Goal: Task Accomplishment & Management: Manage account settings

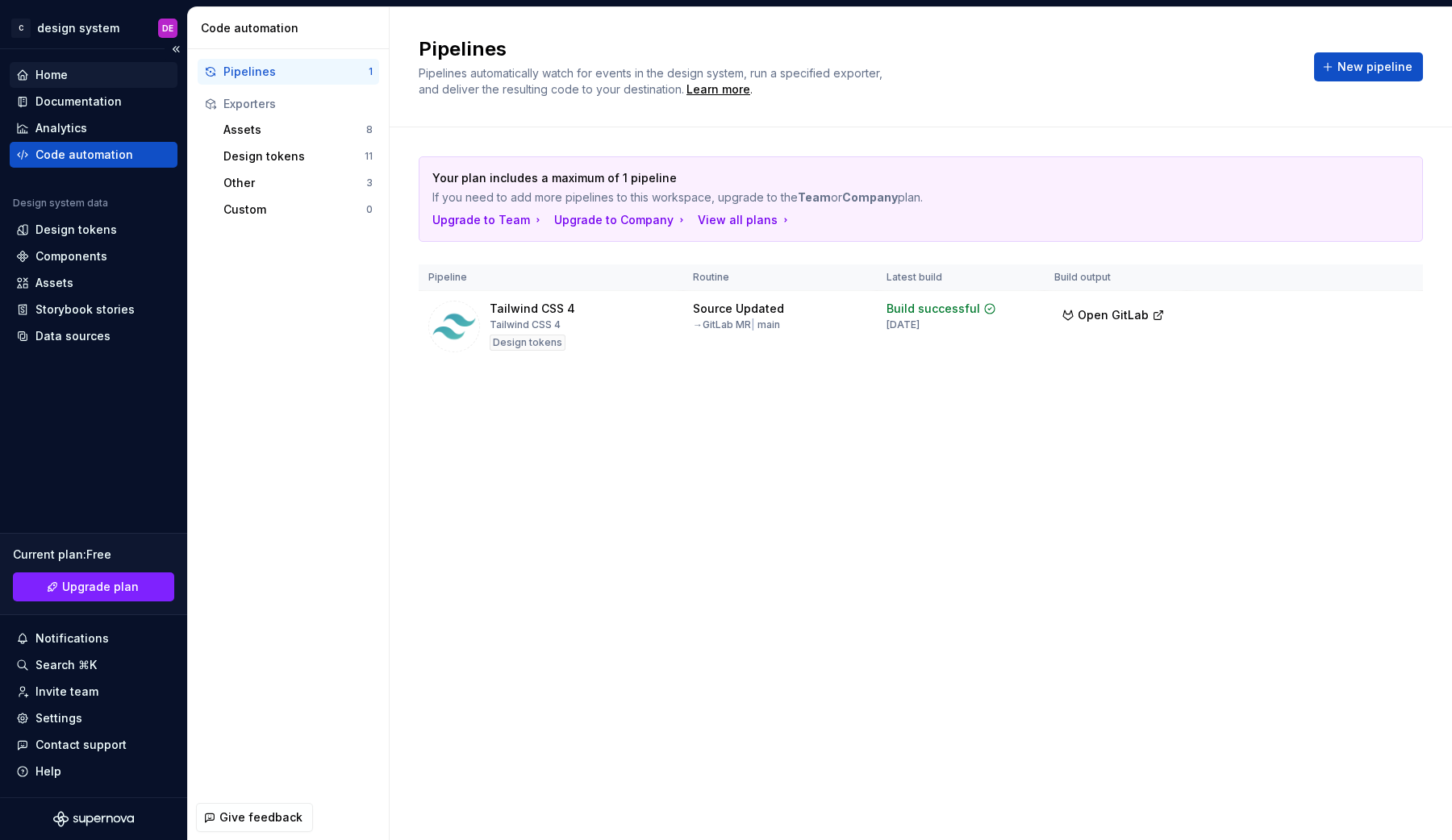
click at [53, 69] on div "Home" at bounding box center [51, 75] width 33 height 16
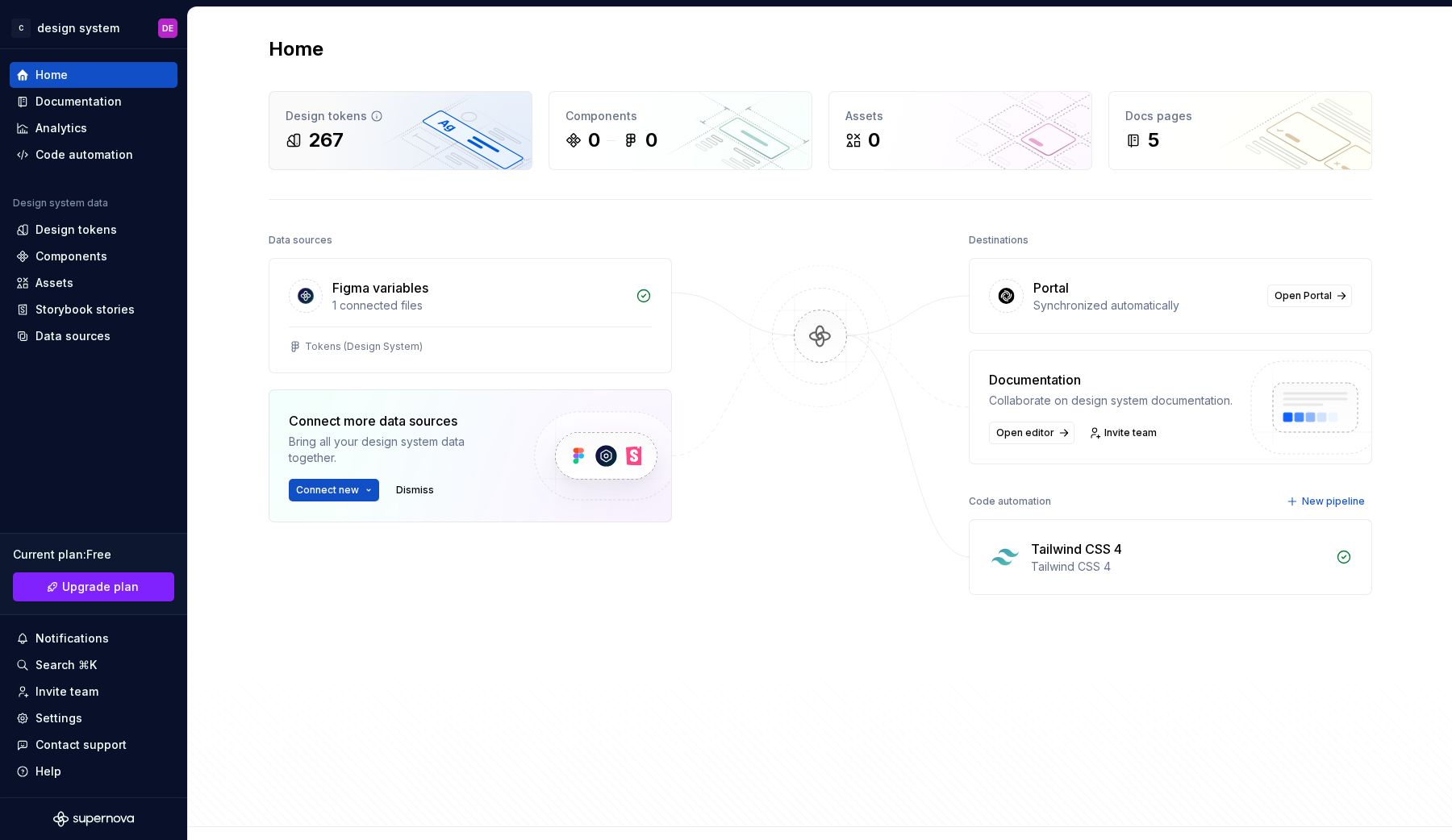
click at [406, 117] on div "Design tokens" at bounding box center [401, 116] width 230 height 16
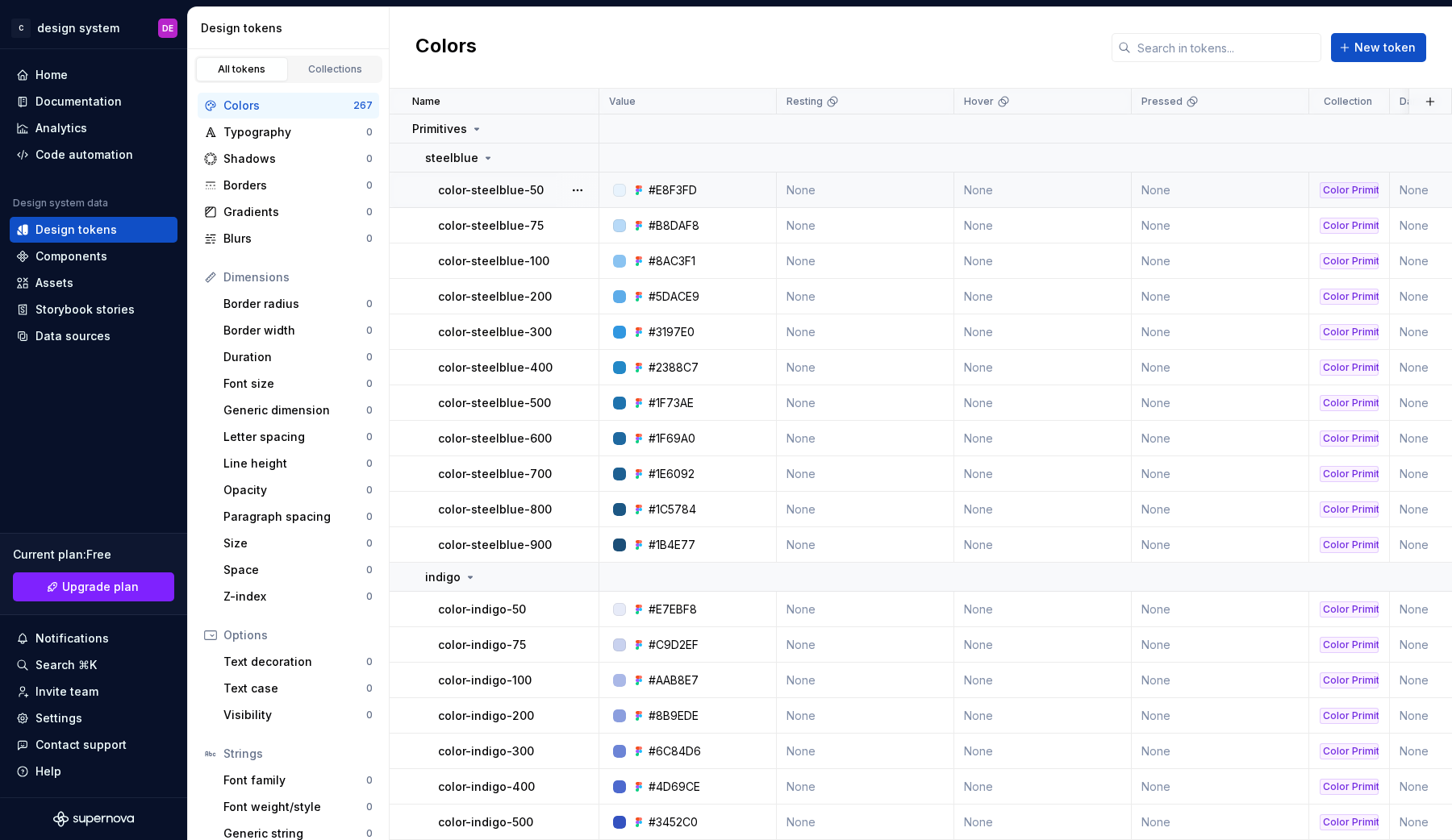
click at [881, 186] on td "None" at bounding box center [865, 191] width 178 height 36
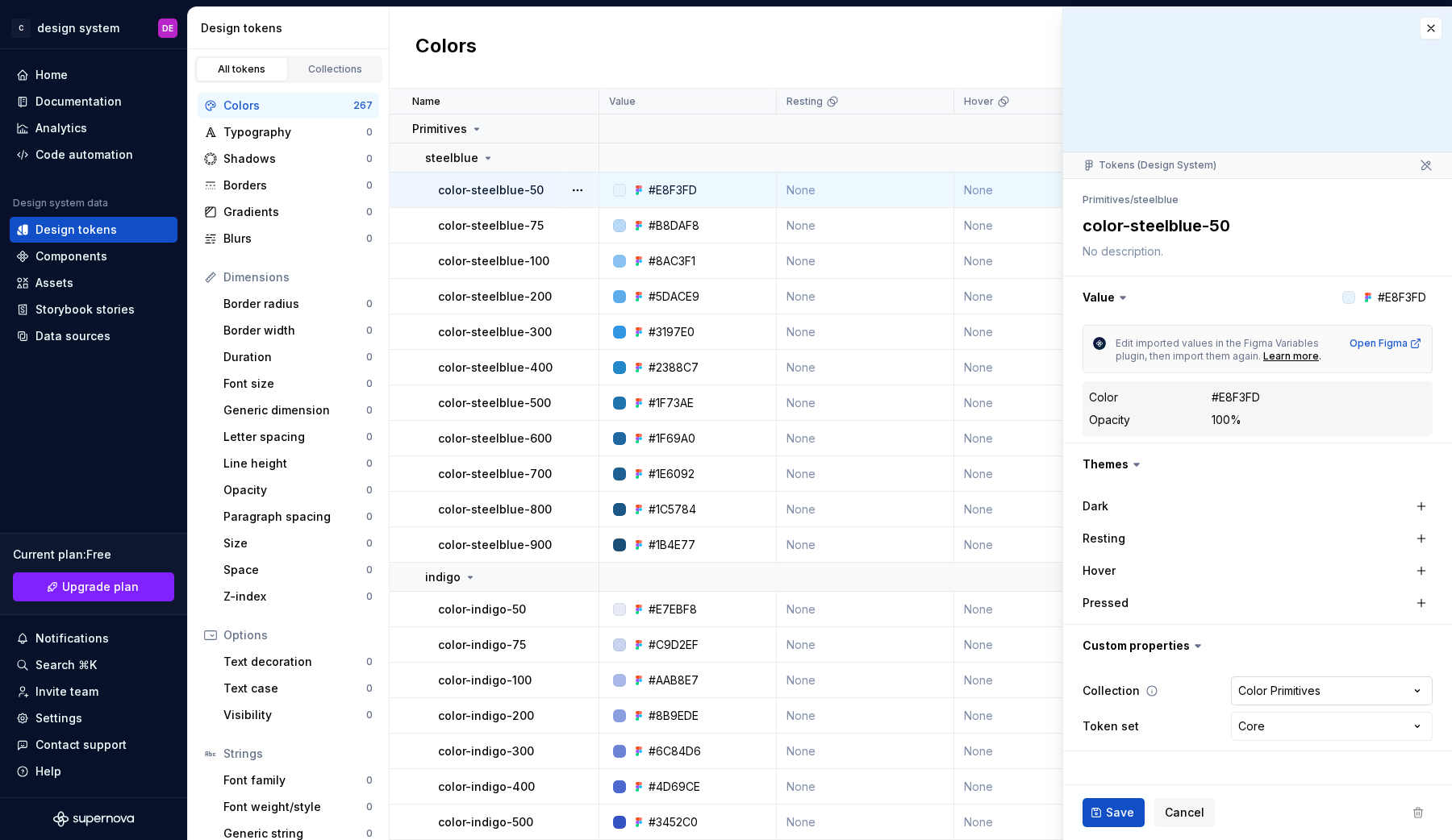
click at [1275, 692] on html "C design system DE Home Documentation Analytics Code automation Design system d…" at bounding box center [726, 420] width 1452 height 840
click at [1277, 622] on html "C design system DE Home Documentation Analytics Code automation Design system d…" at bounding box center [726, 420] width 1452 height 840
click at [1113, 540] on label "Resting" at bounding box center [1103, 538] width 43 height 16
click at [1426, 536] on button "button" at bounding box center [1421, 538] width 22 height 22
click at [1259, 539] on button "button" at bounding box center [1254, 538] width 29 height 29
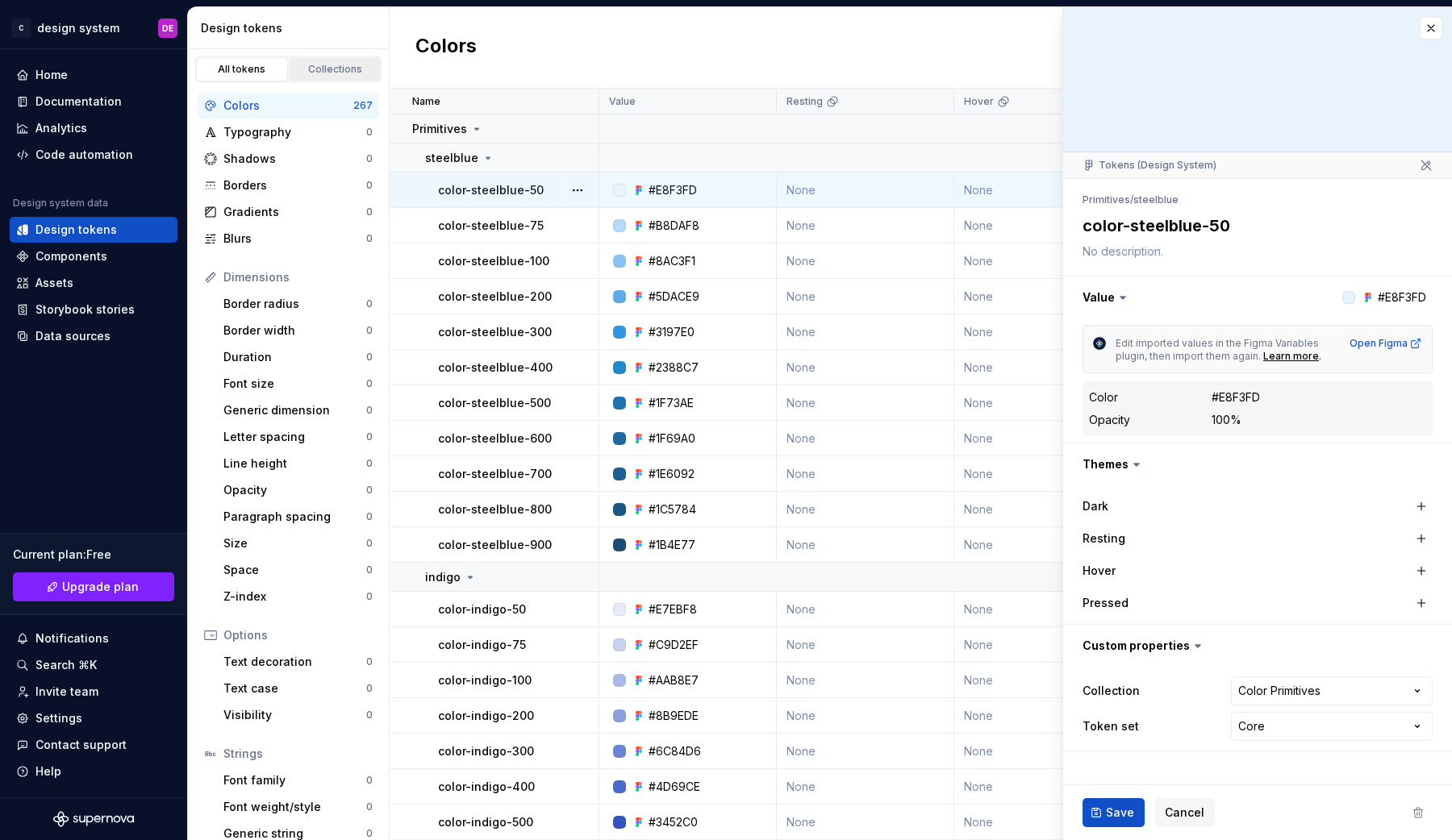
click at [325, 65] on div "Collections" at bounding box center [335, 69] width 80 height 13
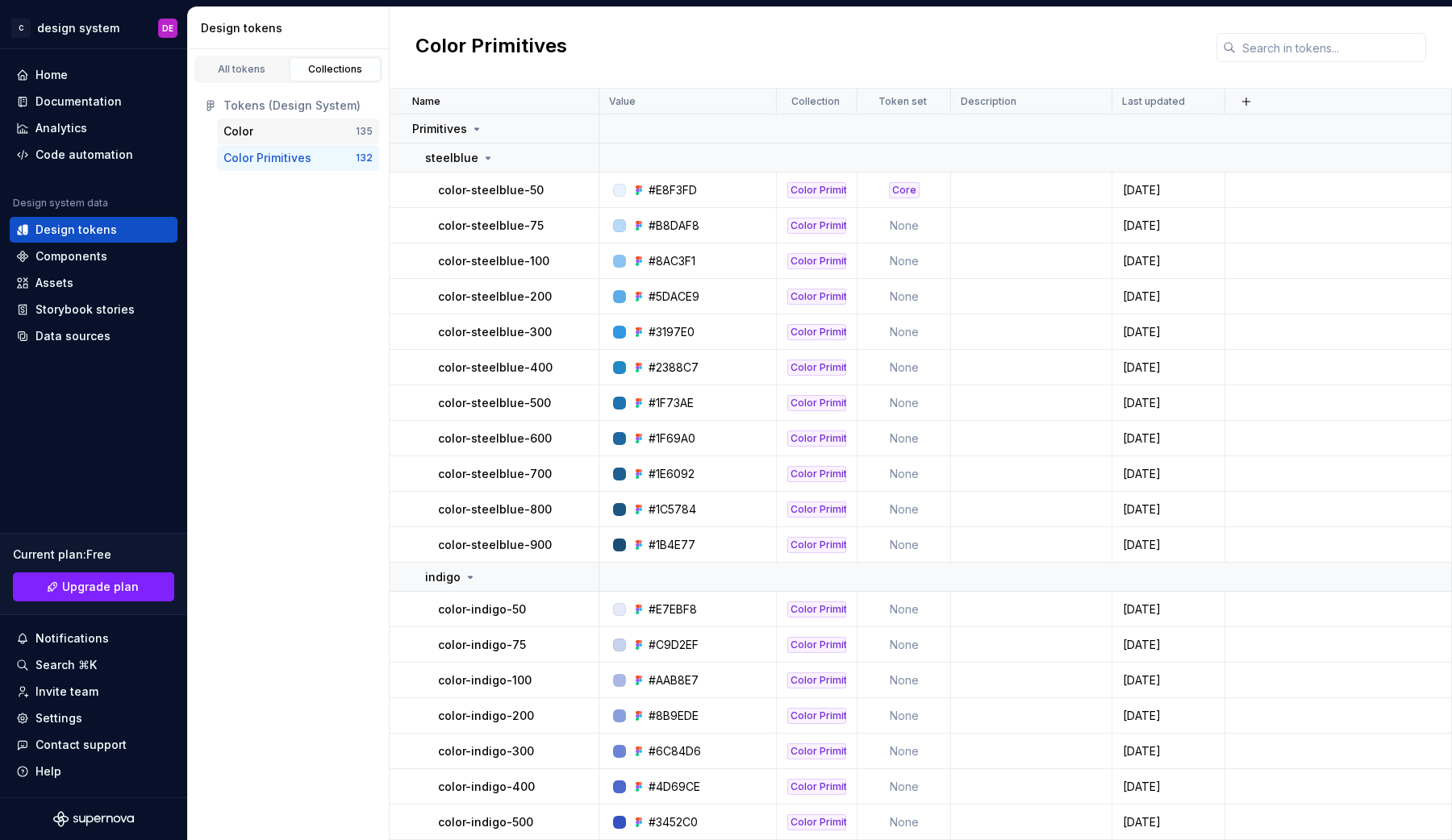
click at [255, 130] on div "Color" at bounding box center [290, 131] width 133 height 16
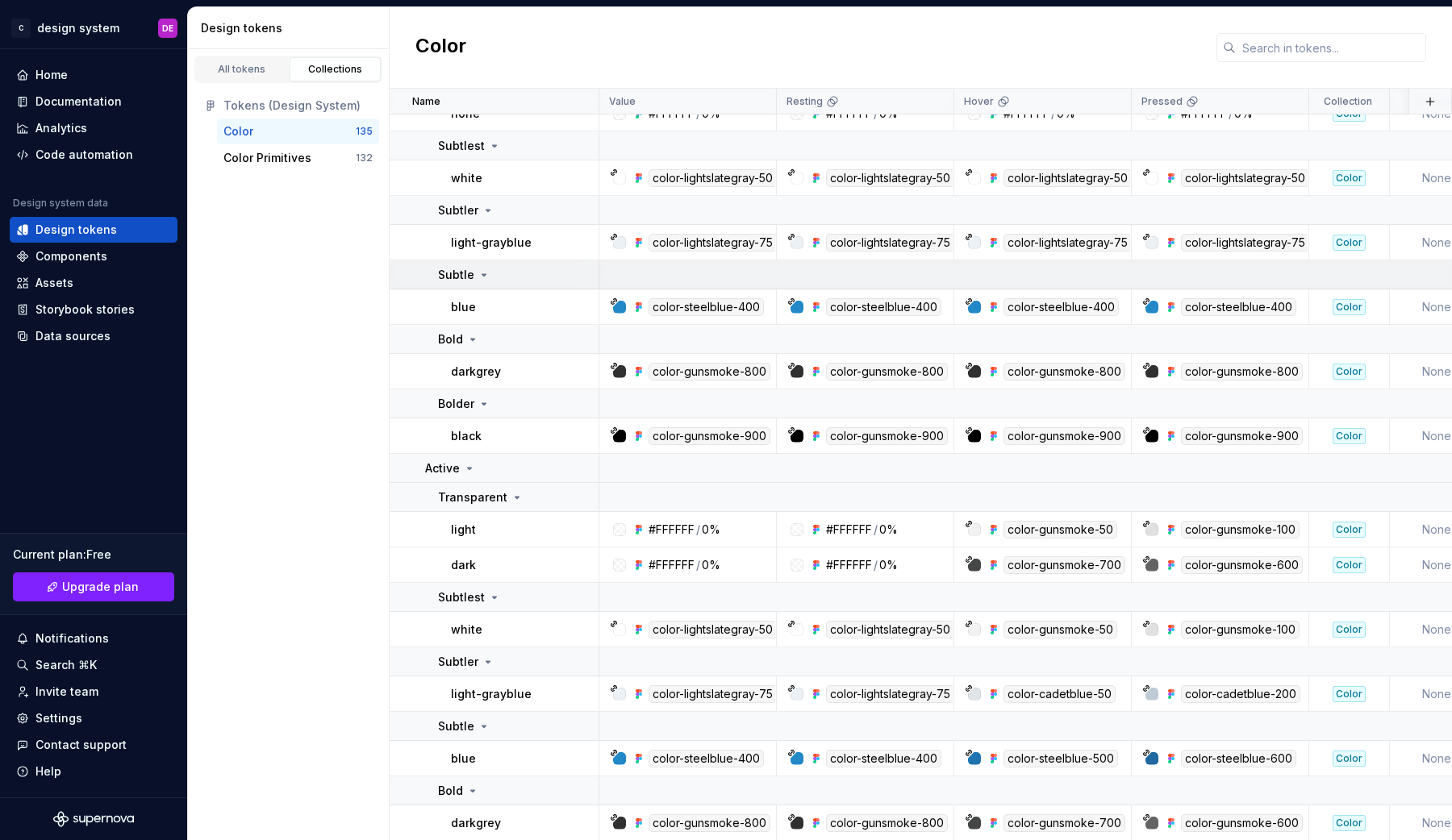
scroll to position [192, 0]
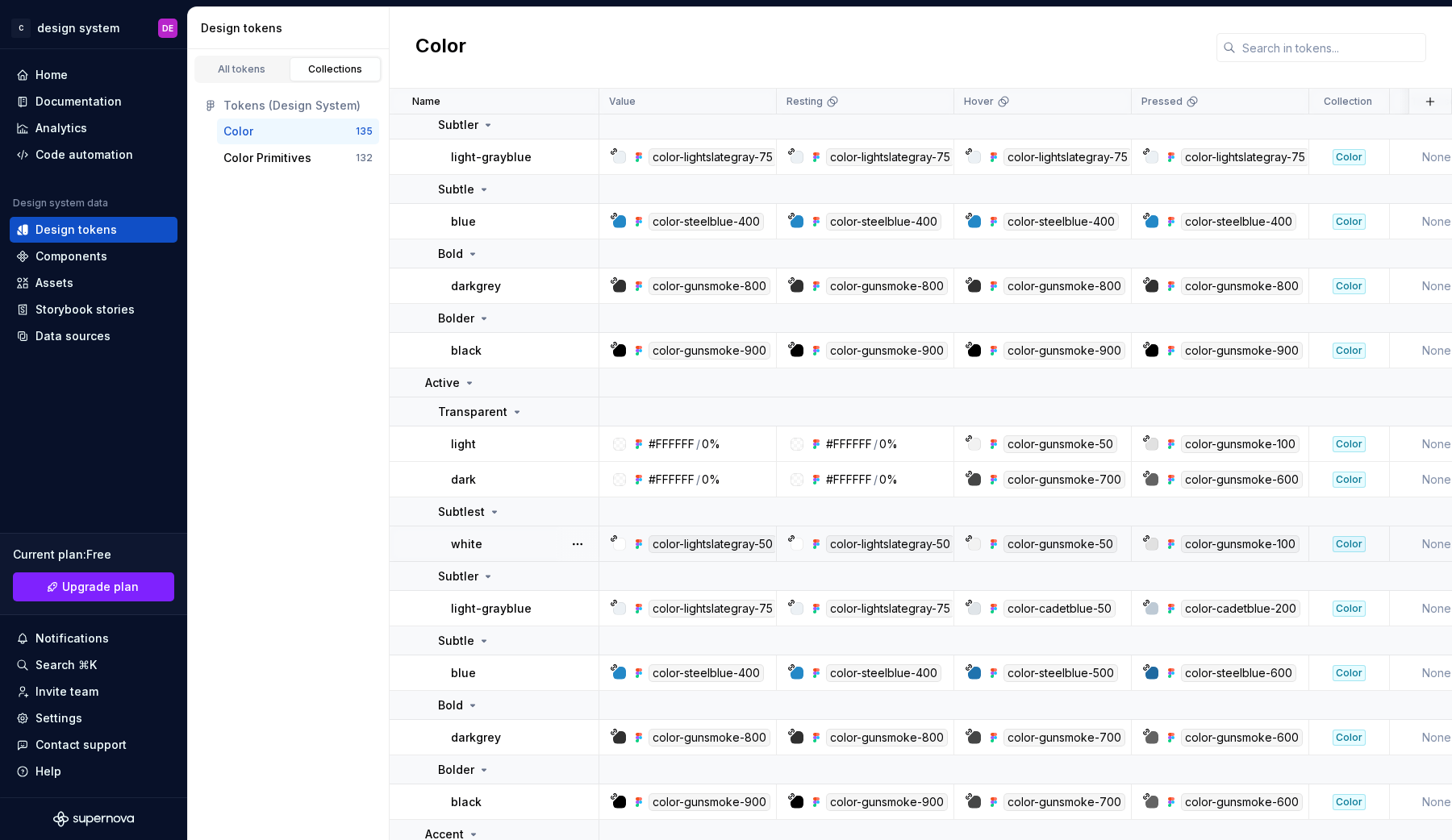
click at [1321, 552] on td "Color" at bounding box center [1349, 545] width 80 height 36
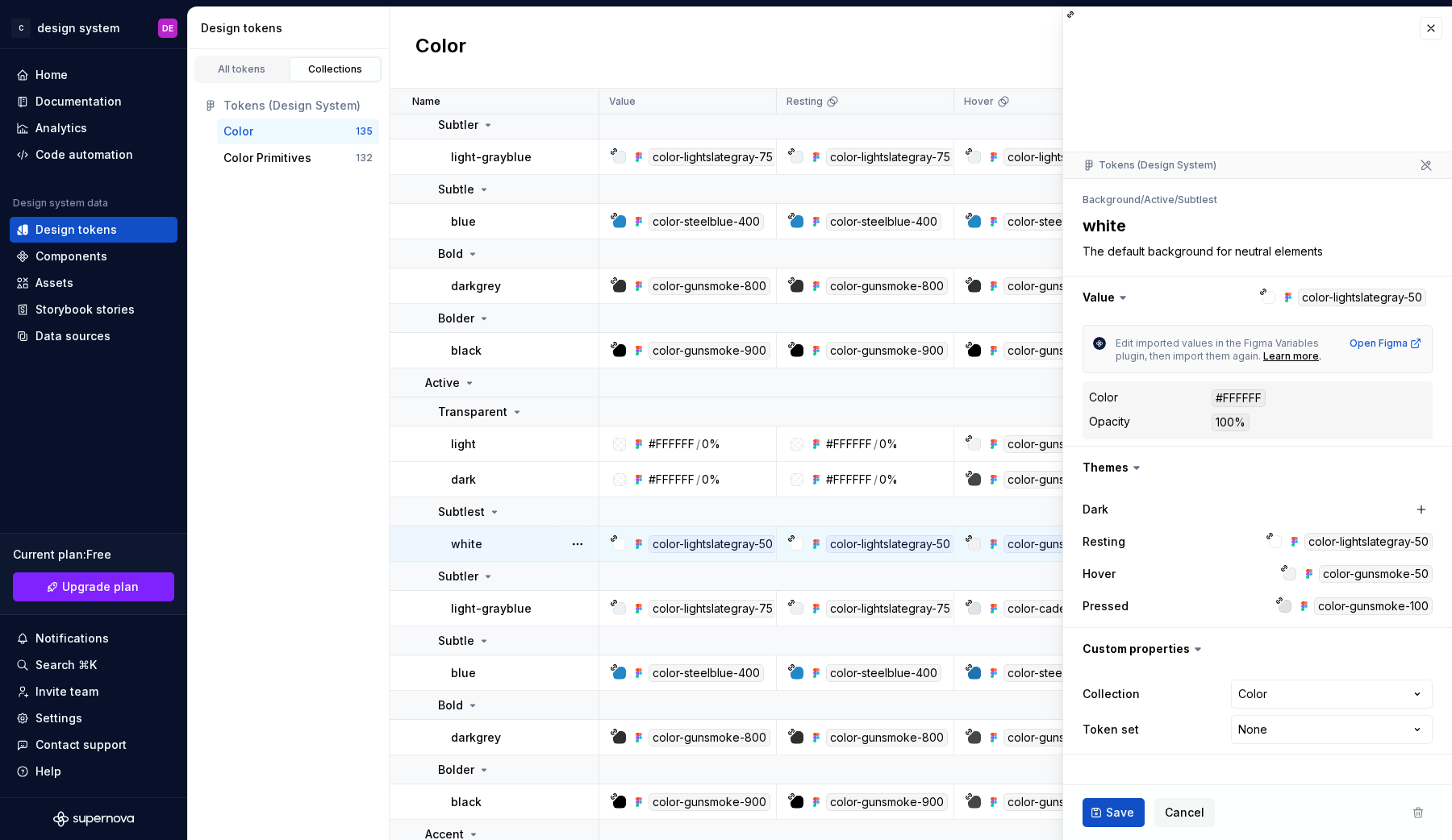
type textarea "*"
